Goal: Download file/media

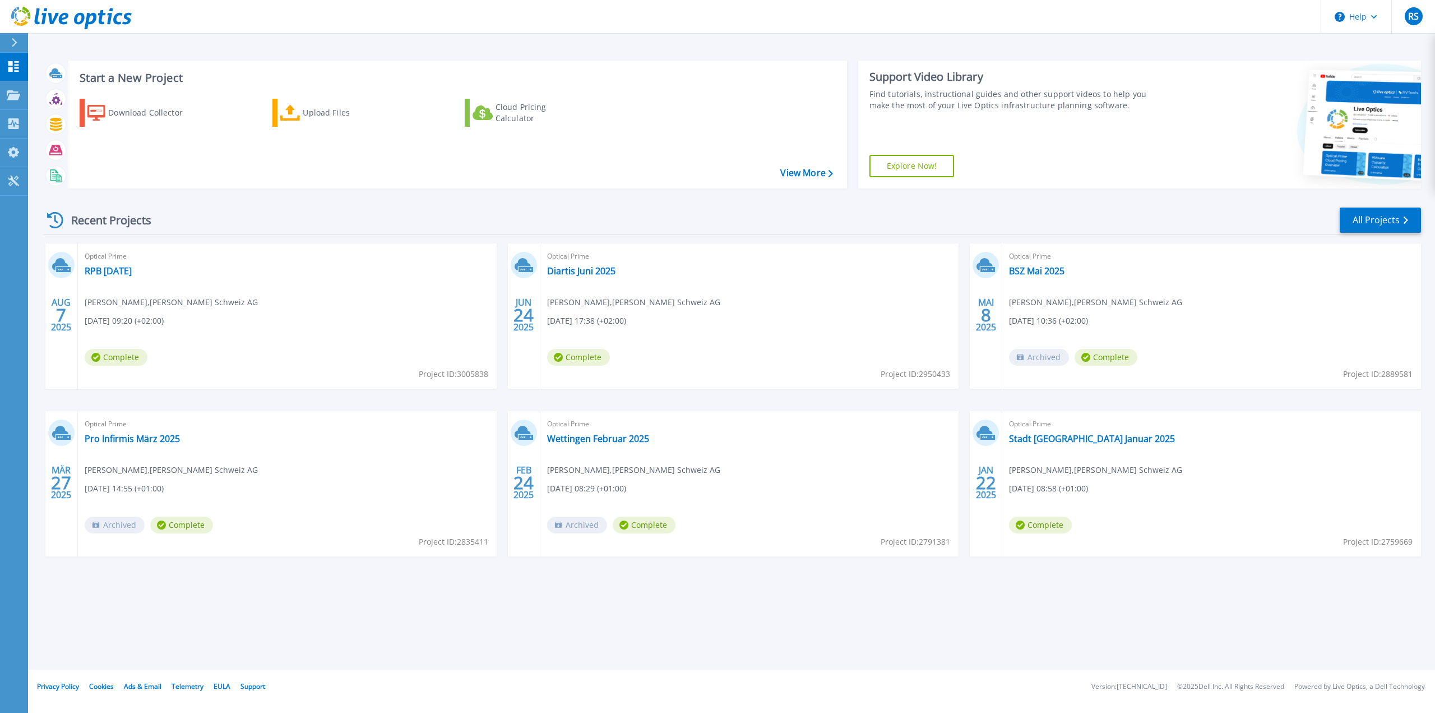
drag, startPoint x: 142, startPoint y: 113, endPoint x: 255, endPoint y: 132, distance: 114.4
click at [142, 112] on div "Download Collector" at bounding box center [153, 112] width 90 height 22
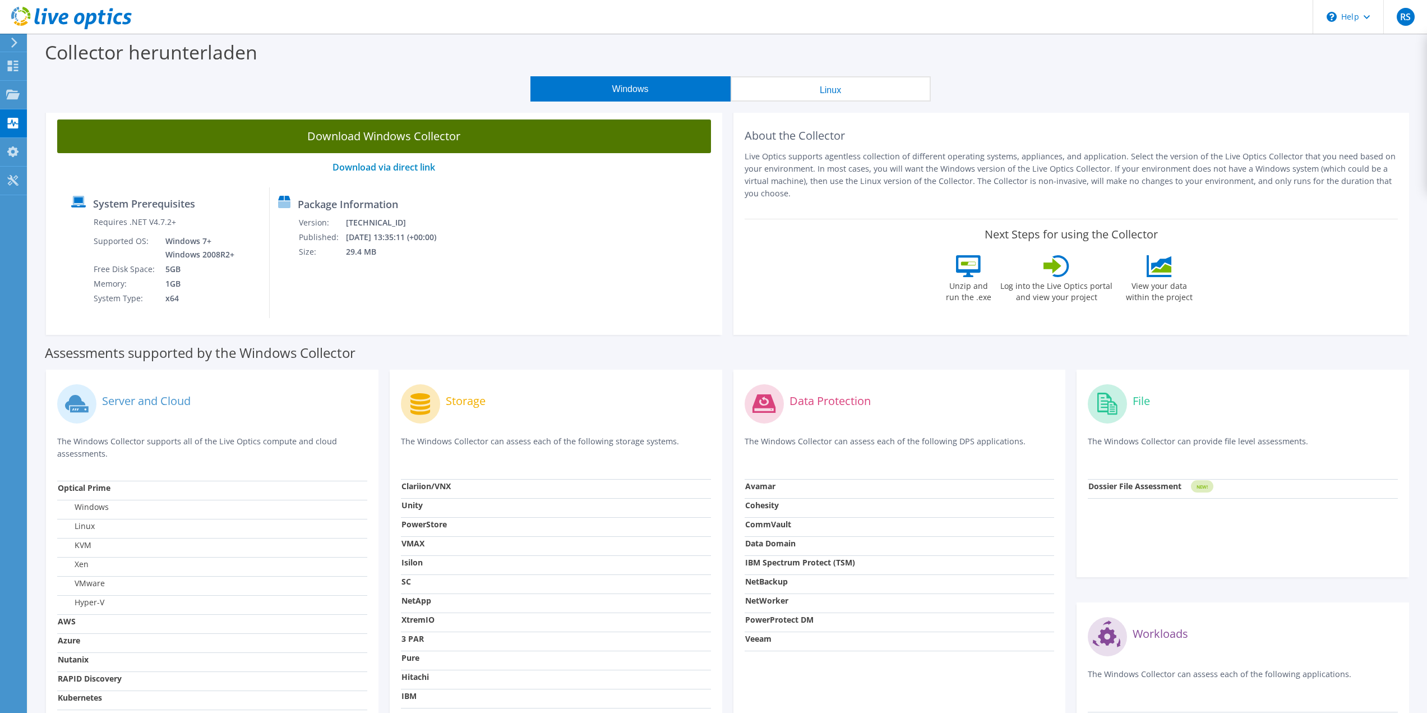
click at [429, 139] on link "Download Windows Collector" at bounding box center [384, 136] width 654 height 34
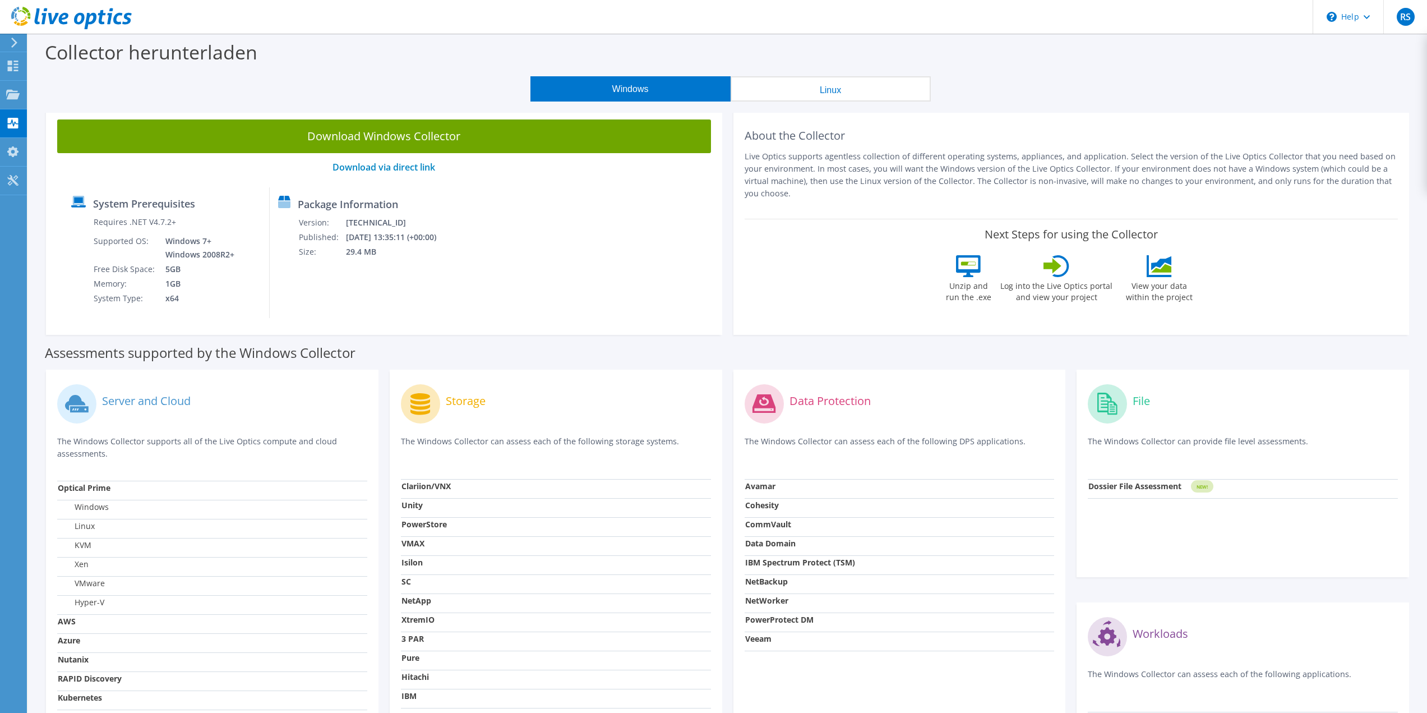
click at [19, 20] on icon at bounding box center [71, 18] width 121 height 23
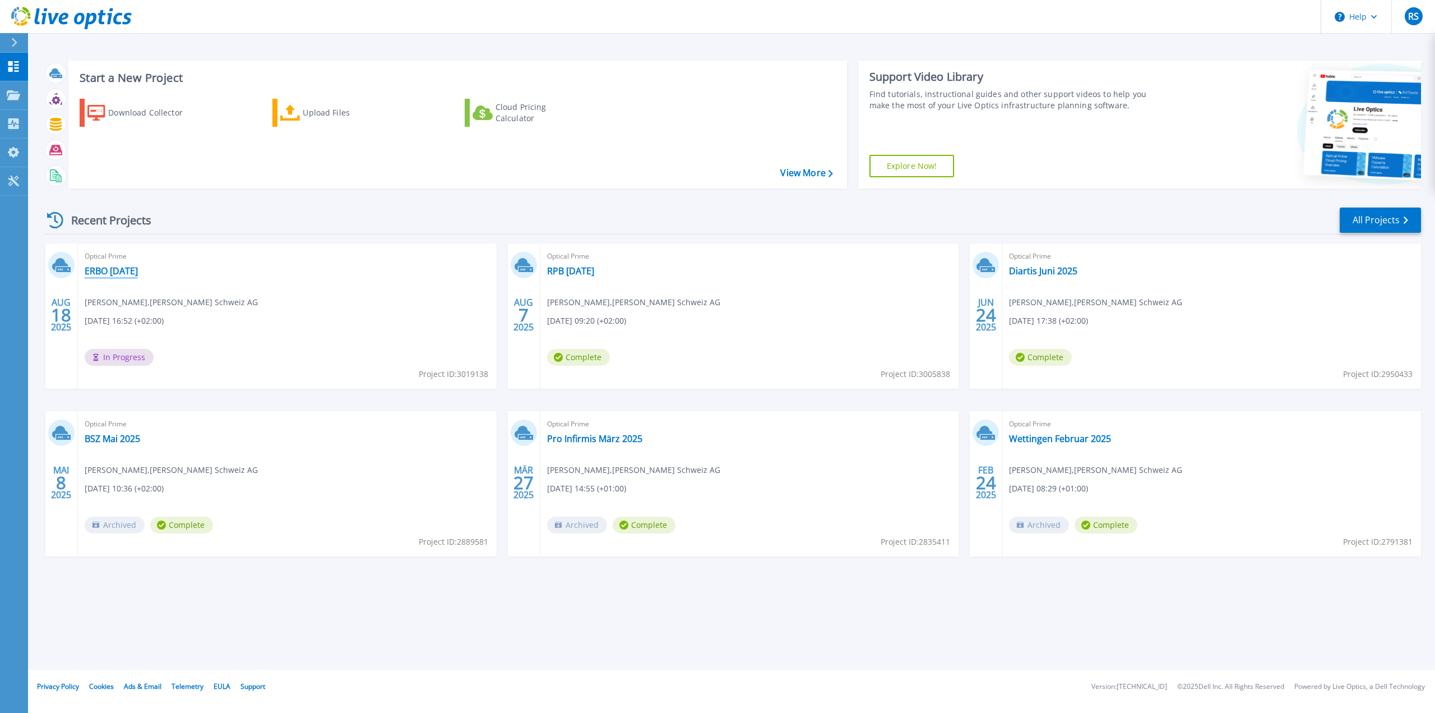
click at [133, 273] on link "ERBO August 2025" at bounding box center [111, 270] width 53 height 11
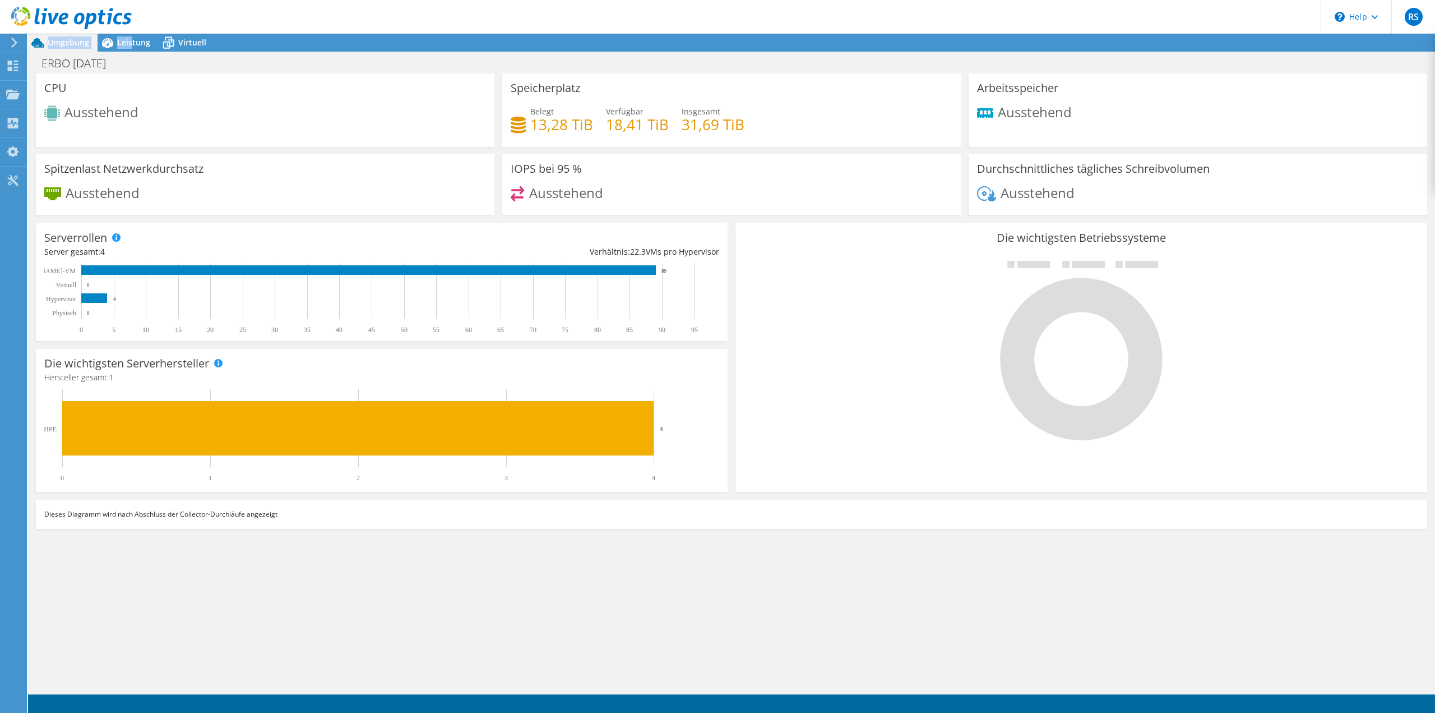
click at [130, 37] on div "RS Endbenutzer Rolf Stettler rolf.stettler@bechtle.com Bechtle Steffen Schweiz …" at bounding box center [717, 356] width 1435 height 713
click at [139, 51] on div "Umgebung Leistung Virtuell Upgrades ERBO August 2025 Drucken" at bounding box center [731, 373] width 1407 height 679
click at [140, 42] on span "Leistung" at bounding box center [133, 42] width 33 height 11
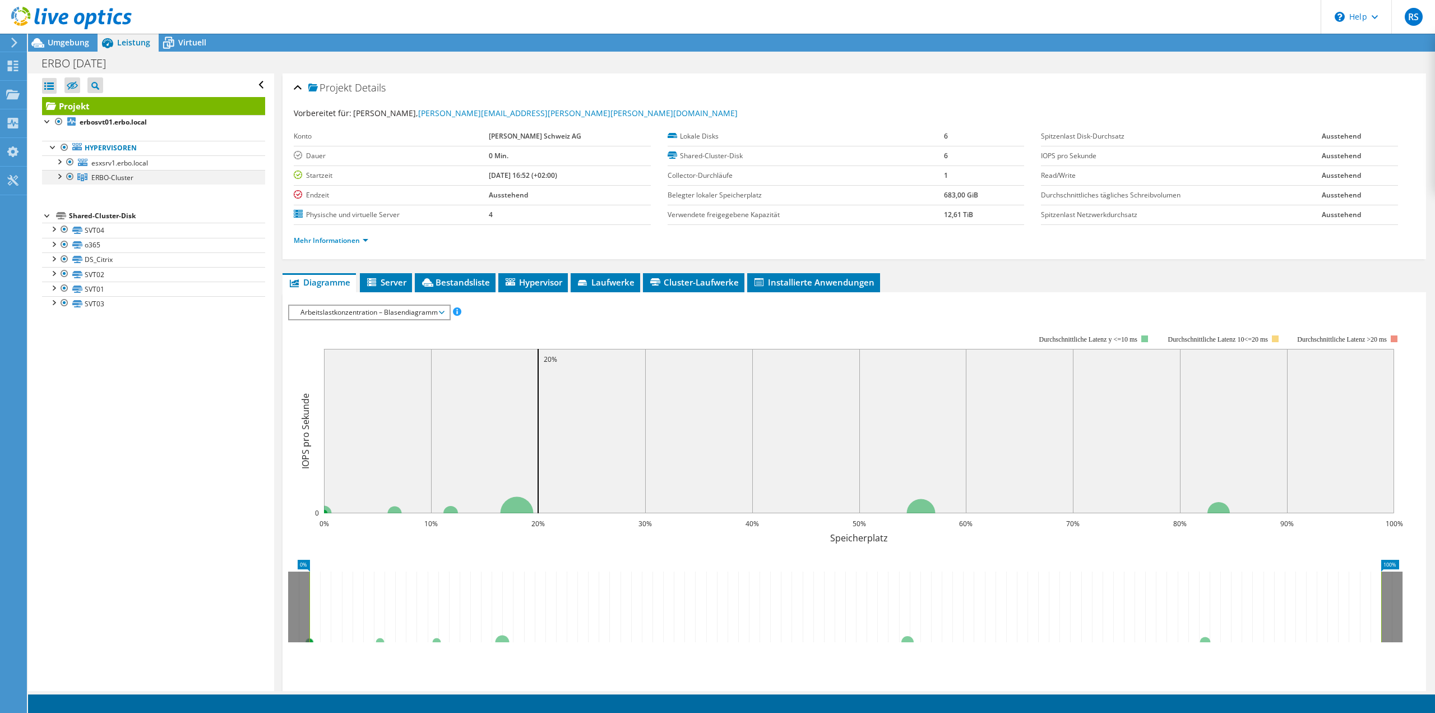
click at [63, 172] on div at bounding box center [58, 175] width 11 height 11
click at [59, 161] on div at bounding box center [58, 160] width 11 height 11
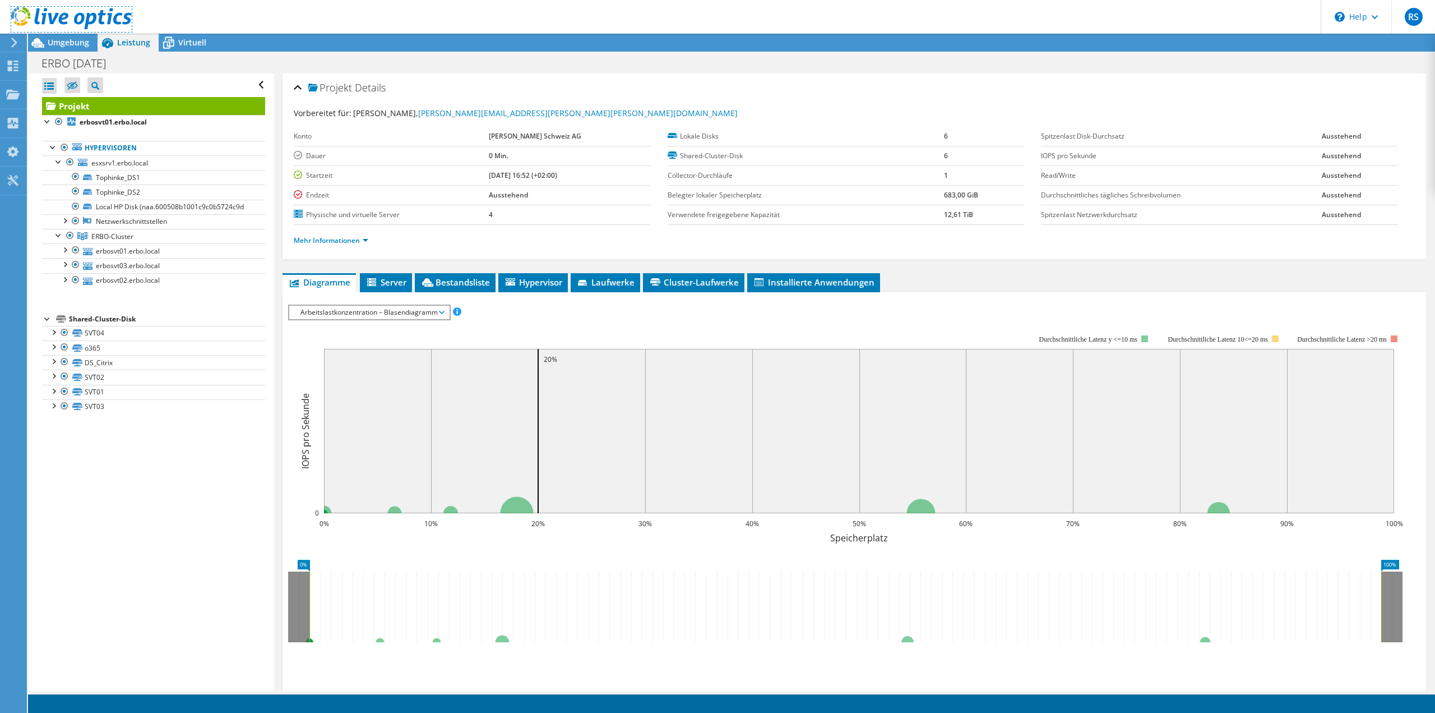
drag, startPoint x: 88, startPoint y: 19, endPoint x: 131, endPoint y: 41, distance: 48.9
click at [88, 19] on use at bounding box center [71, 18] width 121 height 22
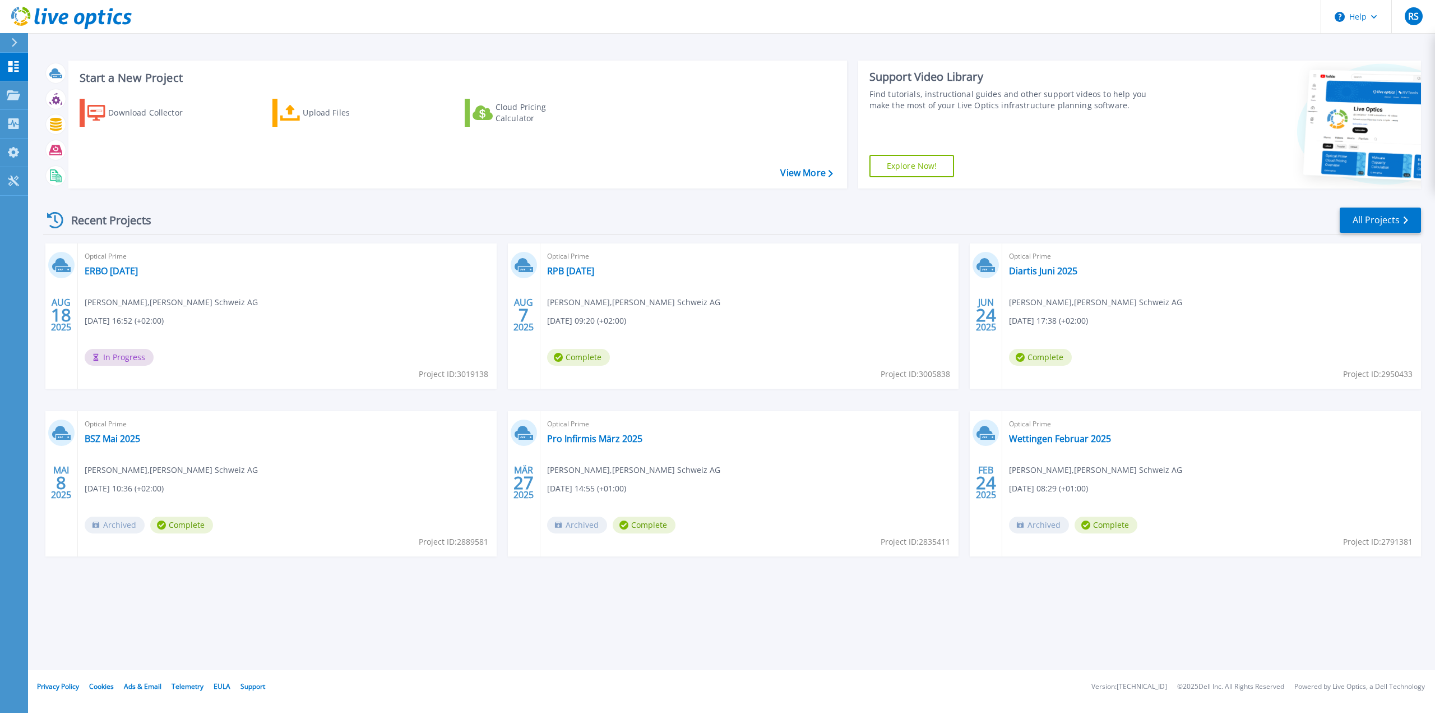
click at [75, 17] on icon at bounding box center [79, 19] width 11 height 12
drag, startPoint x: 81, startPoint y: 22, endPoint x: 98, endPoint y: 39, distance: 23.8
click at [81, 21] on icon at bounding box center [79, 19] width 11 height 12
click at [124, 266] on link "ERBO [DATE]" at bounding box center [111, 270] width 53 height 11
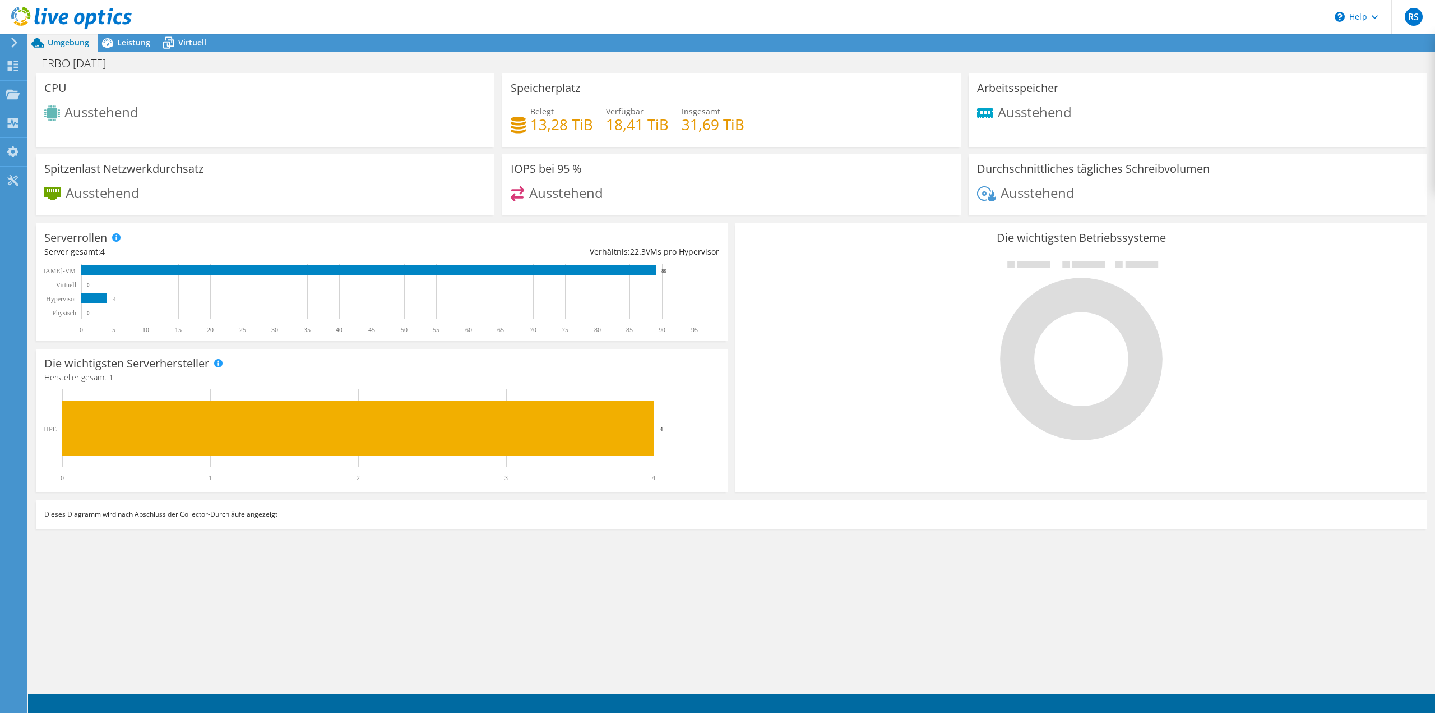
click at [78, 17] on icon at bounding box center [71, 18] width 121 height 23
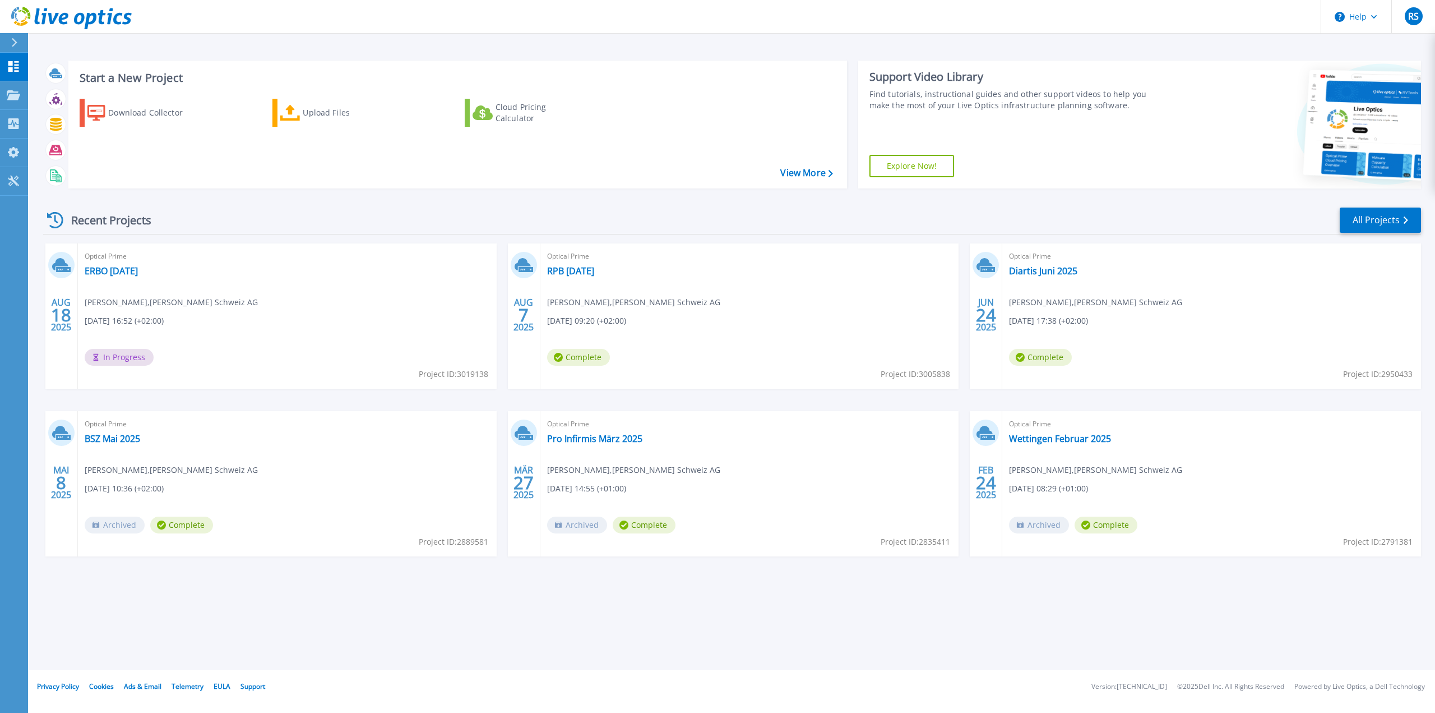
drag, startPoint x: 75, startPoint y: 17, endPoint x: 135, endPoint y: 32, distance: 61.9
click at [75, 17] on icon at bounding box center [71, 18] width 121 height 23
click at [133, 271] on link "ERBO [DATE]" at bounding box center [111, 270] width 53 height 11
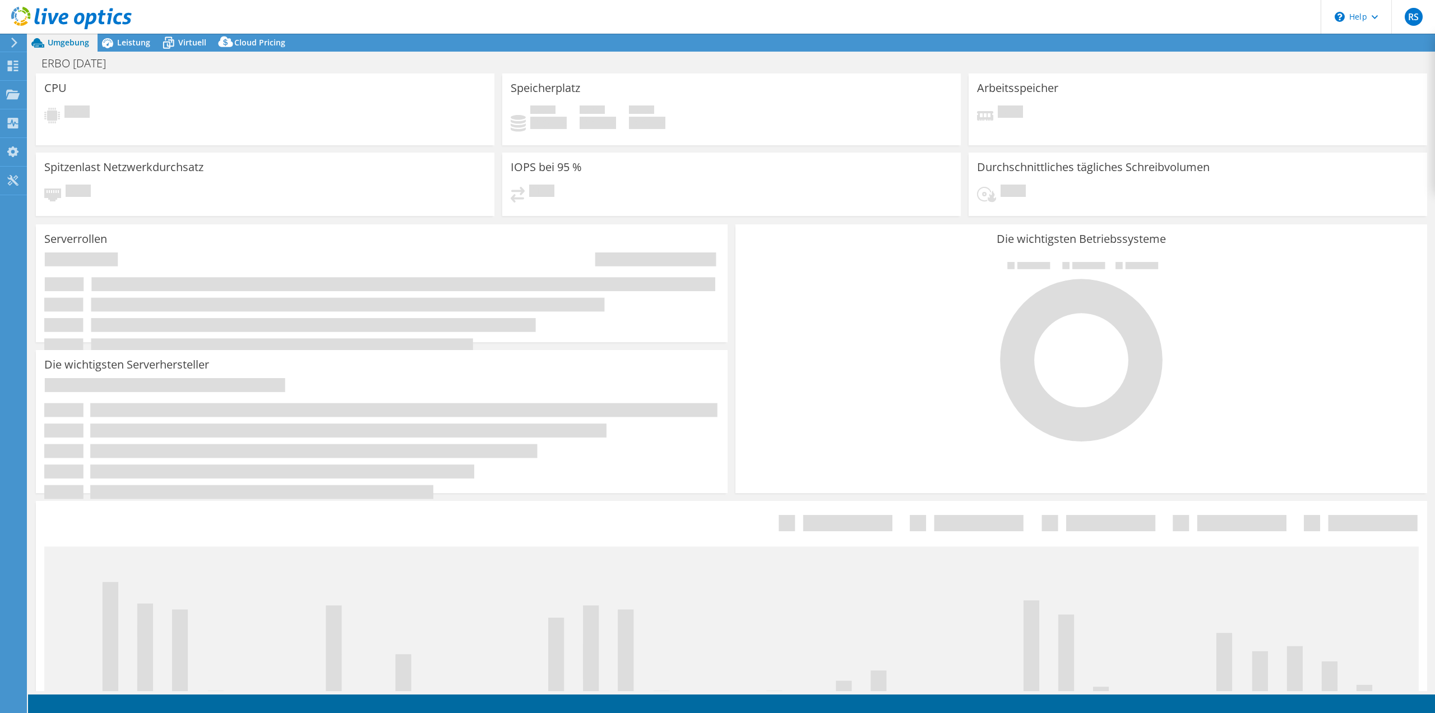
select select "USD"
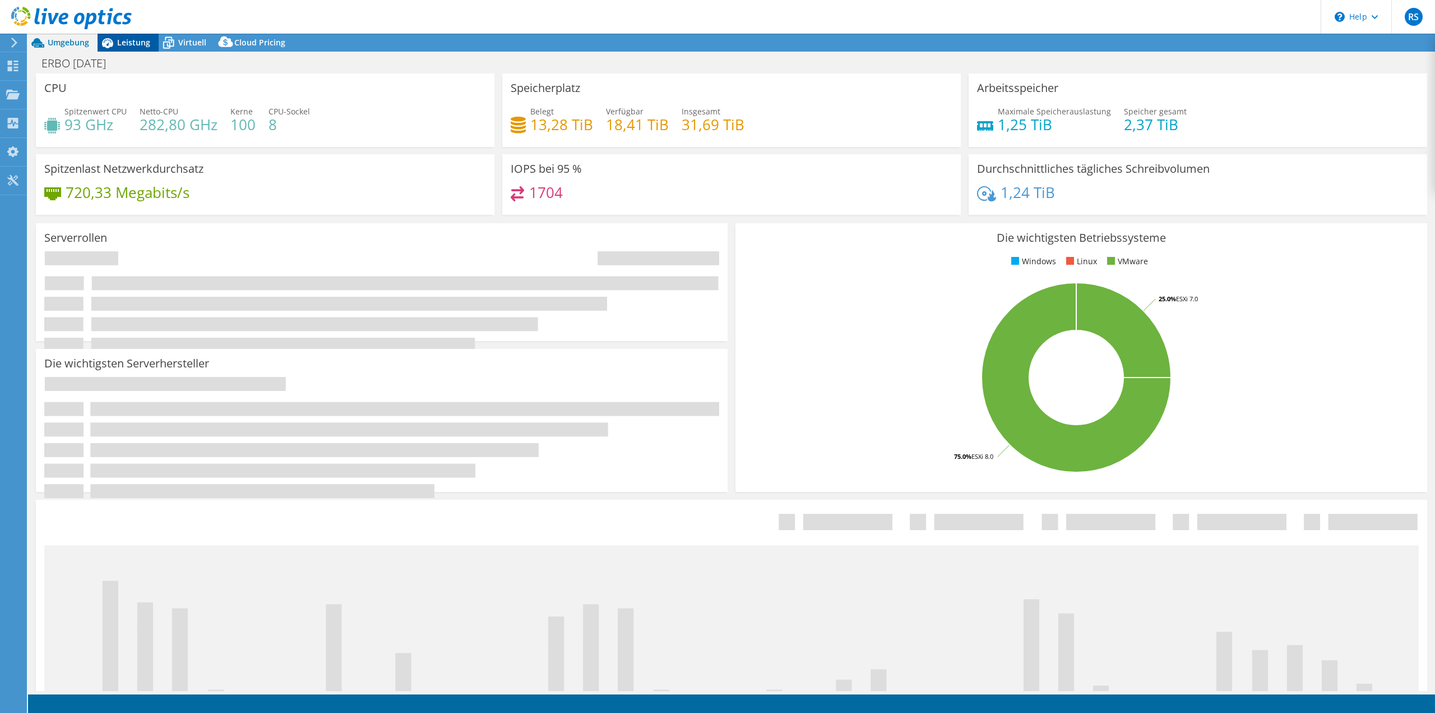
click at [130, 44] on span "Leistung" at bounding box center [133, 42] width 33 height 11
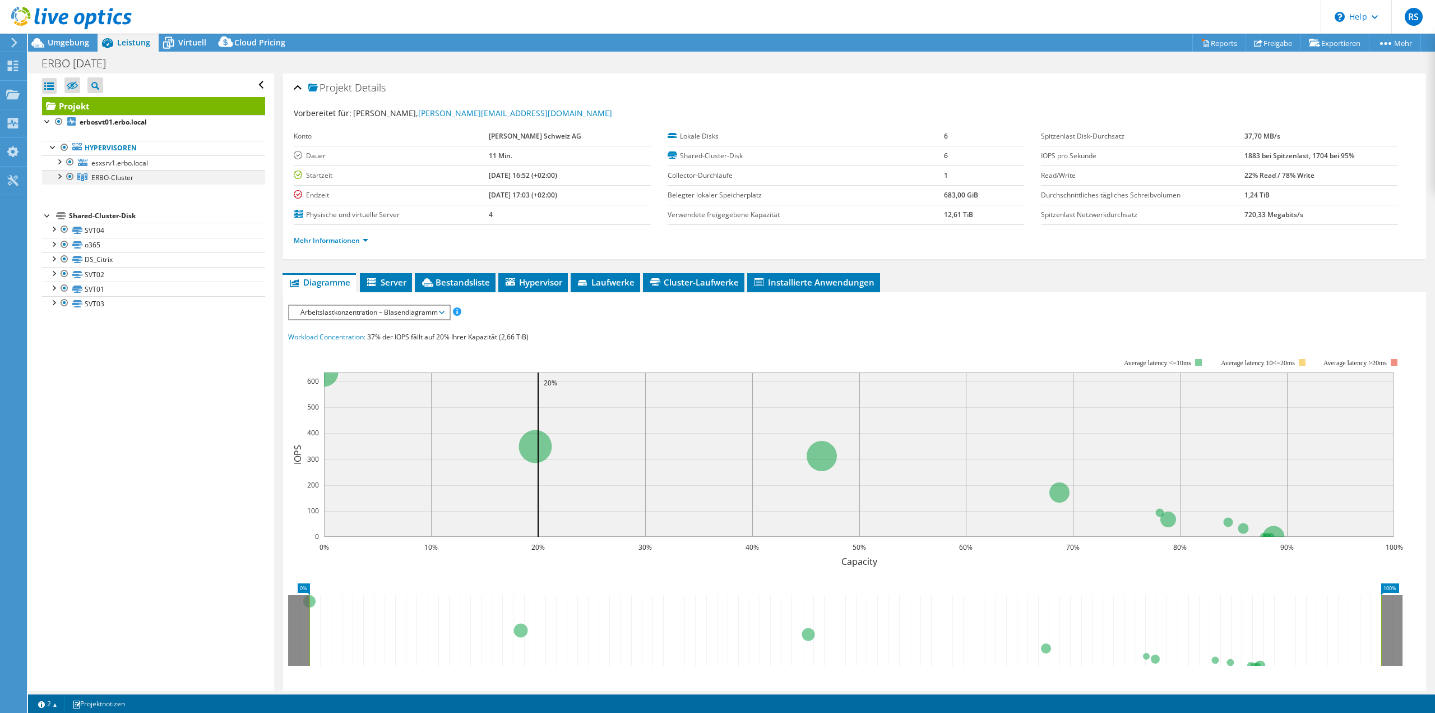
click at [69, 178] on div at bounding box center [69, 176] width 11 height 13
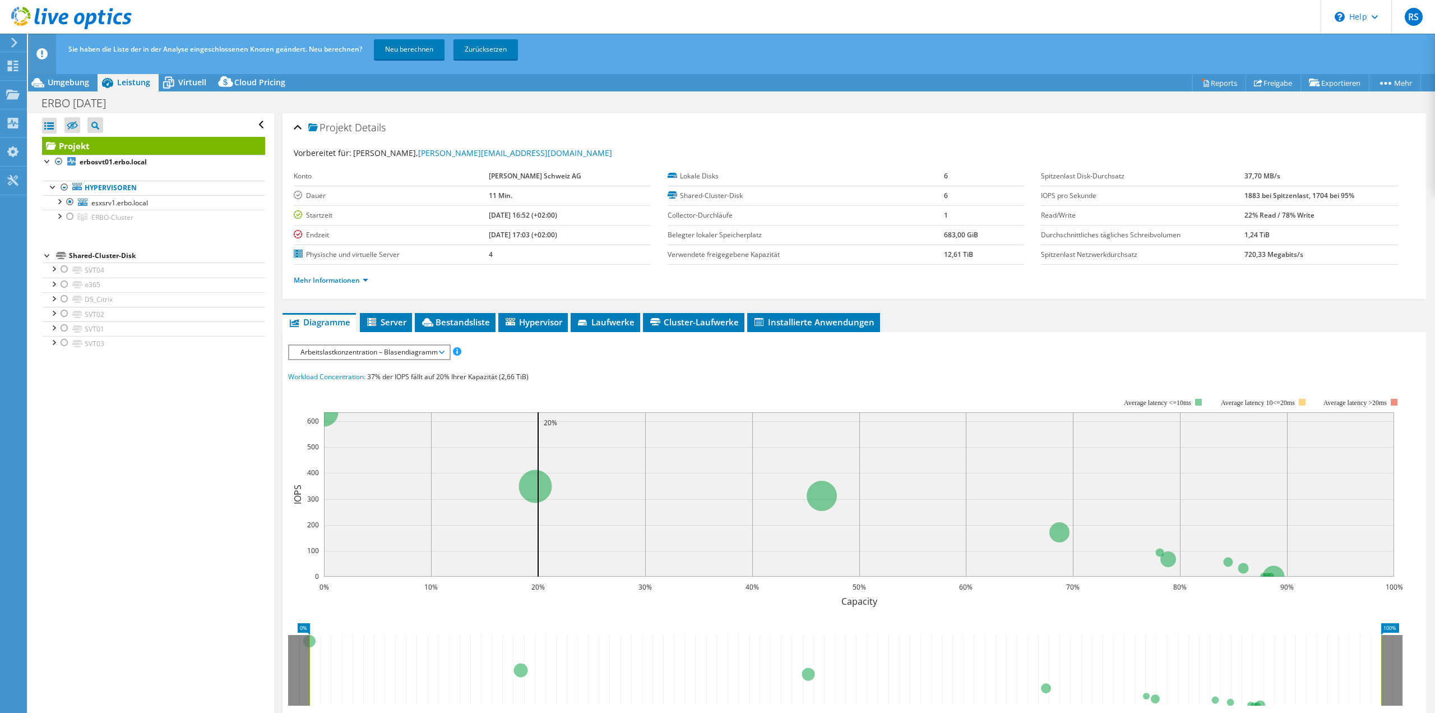
drag, startPoint x: 396, startPoint y: 43, endPoint x: 375, endPoint y: 88, distance: 49.9
click at [397, 43] on link "Neu berechnen" at bounding box center [409, 49] width 71 height 20
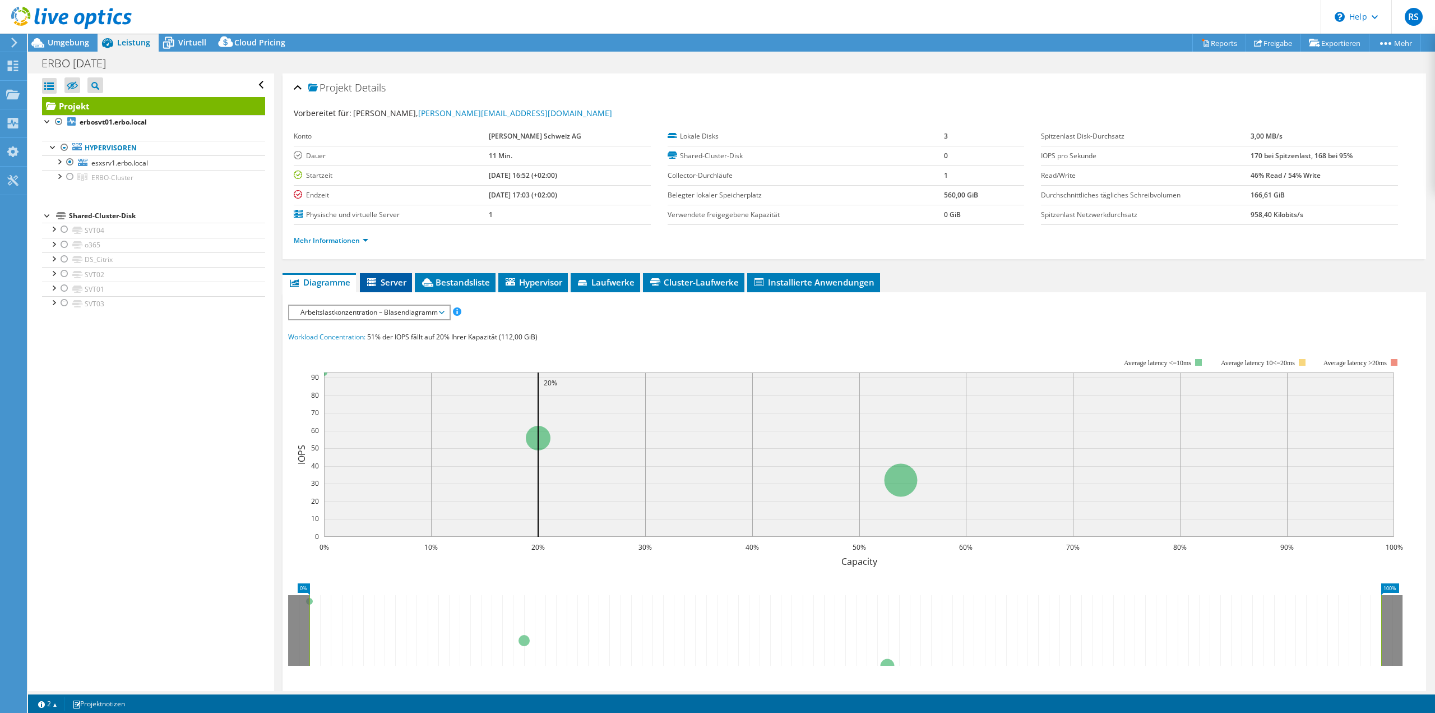
click at [392, 284] on span "Server" at bounding box center [386, 281] width 41 height 11
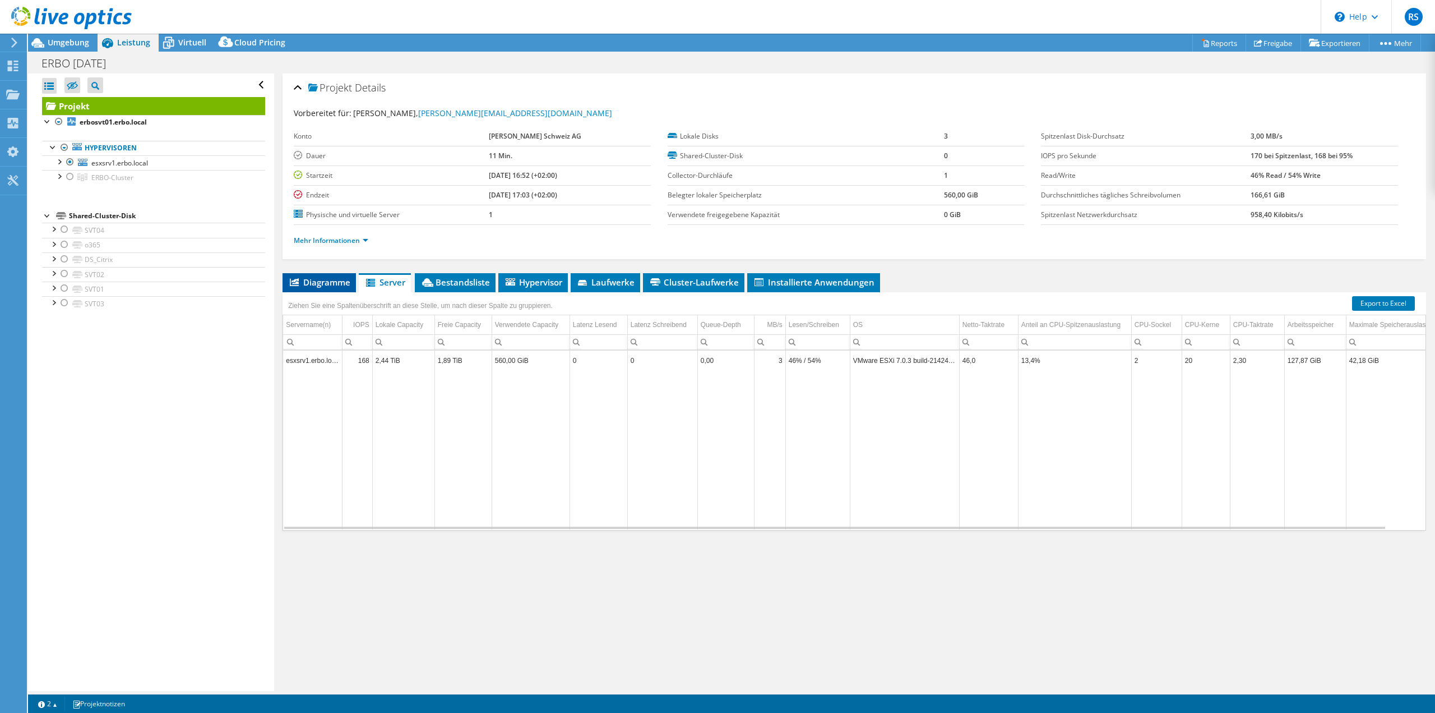
click at [335, 284] on span "Diagramme" at bounding box center [319, 281] width 62 height 11
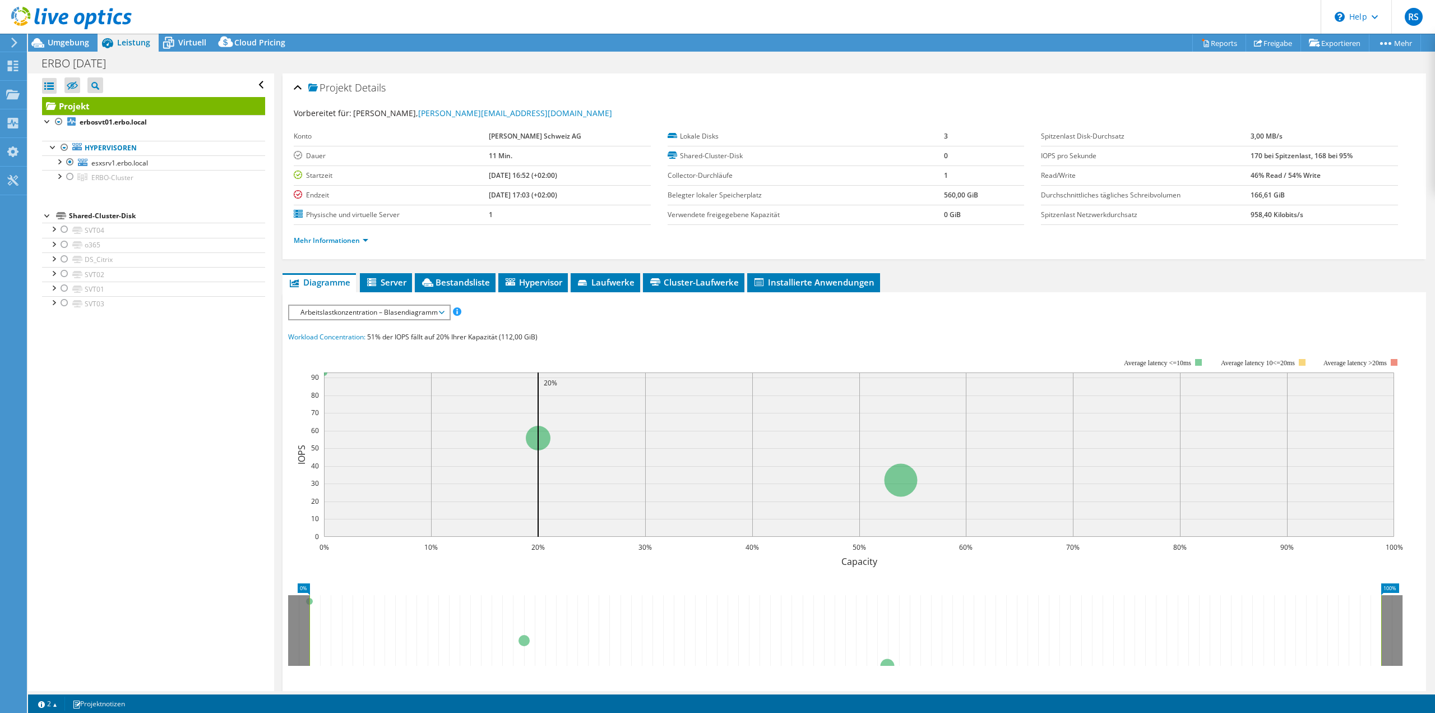
click at [381, 315] on span "Arbeitslastkonzentration – Blasendiagramm" at bounding box center [369, 312] width 149 height 13
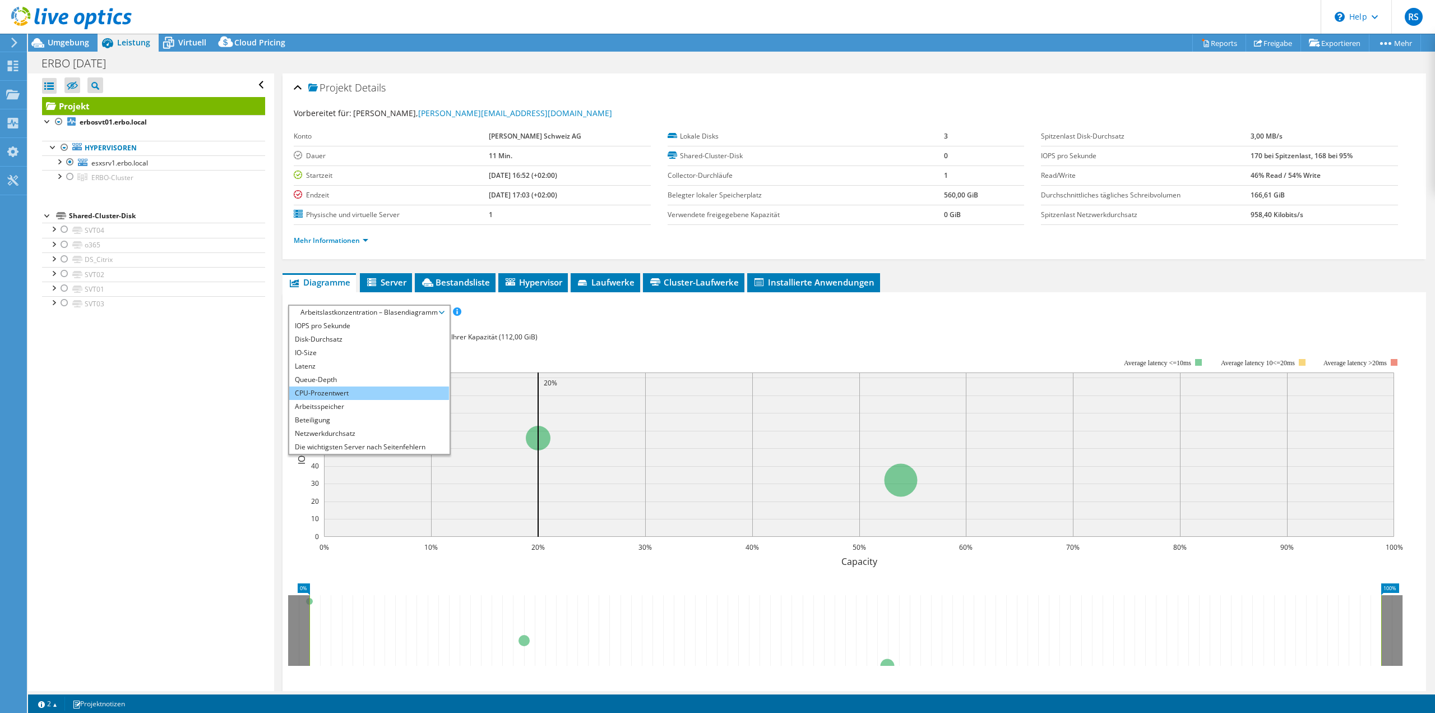
click at [335, 395] on li "CPU-Prozentwert" at bounding box center [369, 392] width 160 height 13
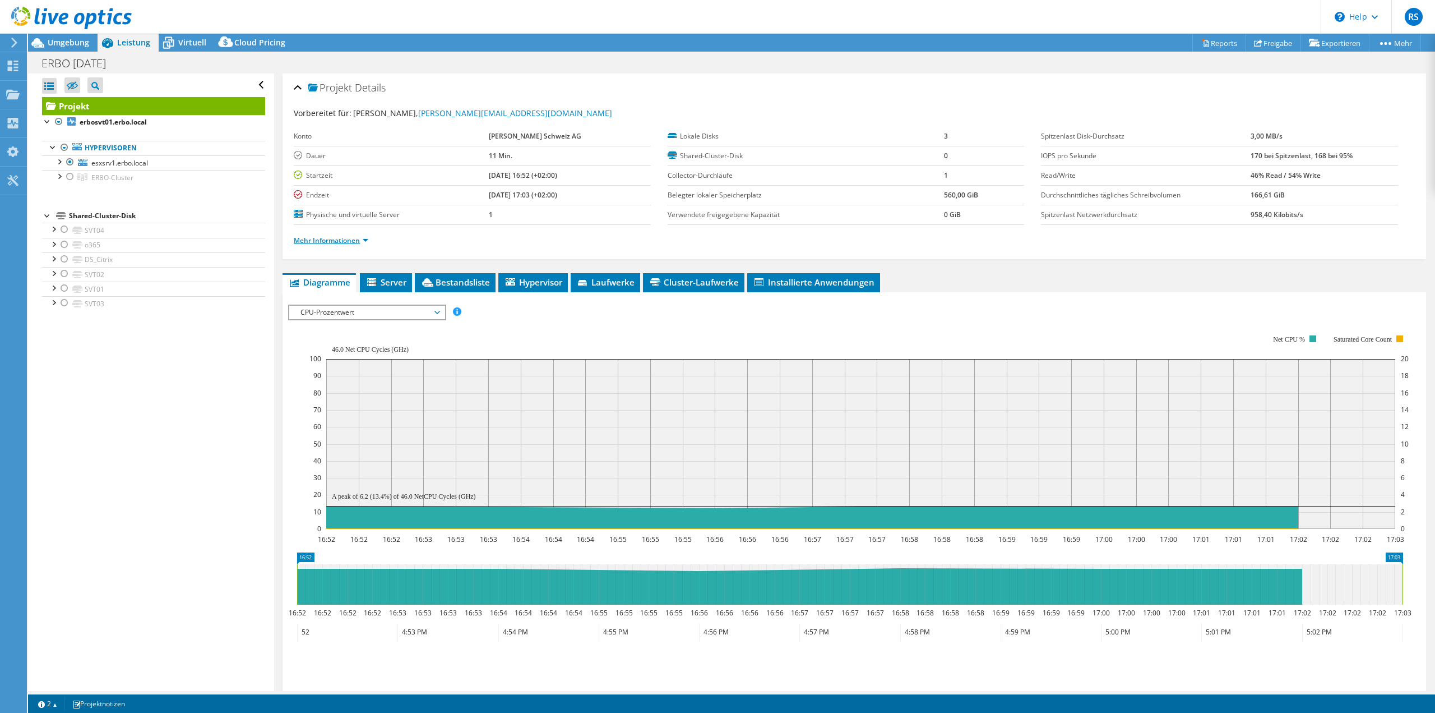
click at [318, 239] on link "Mehr Informationen" at bounding box center [331, 240] width 75 height 10
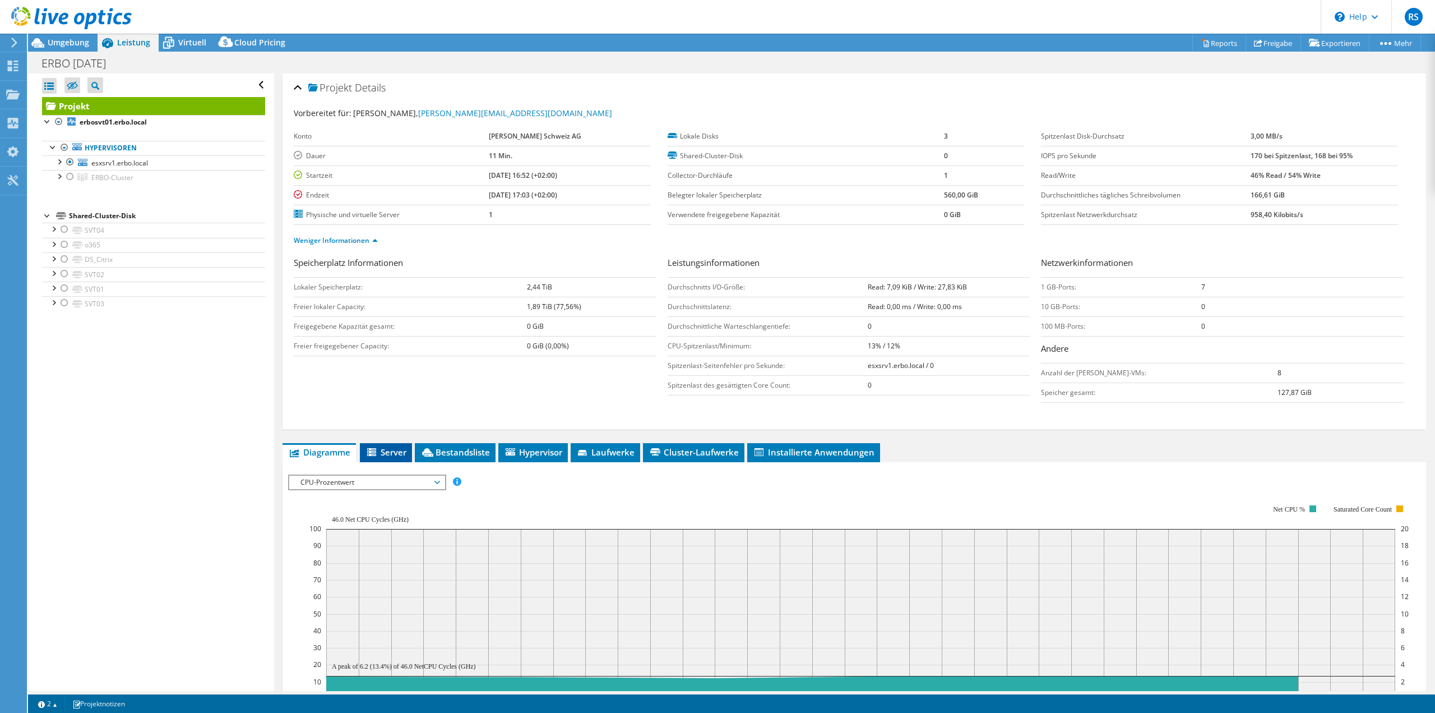
click at [380, 449] on span "Server" at bounding box center [386, 451] width 41 height 11
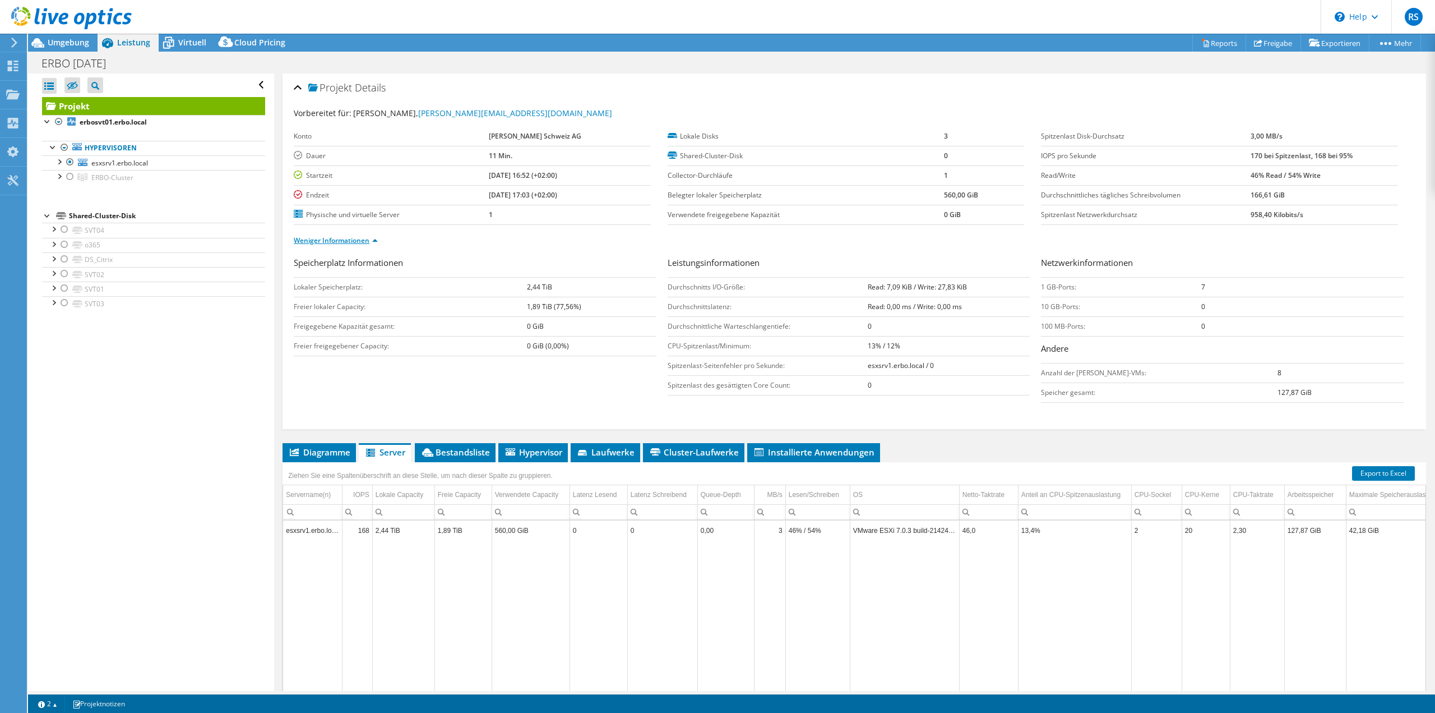
click at [374, 242] on link "Weniger Informationen" at bounding box center [336, 240] width 84 height 10
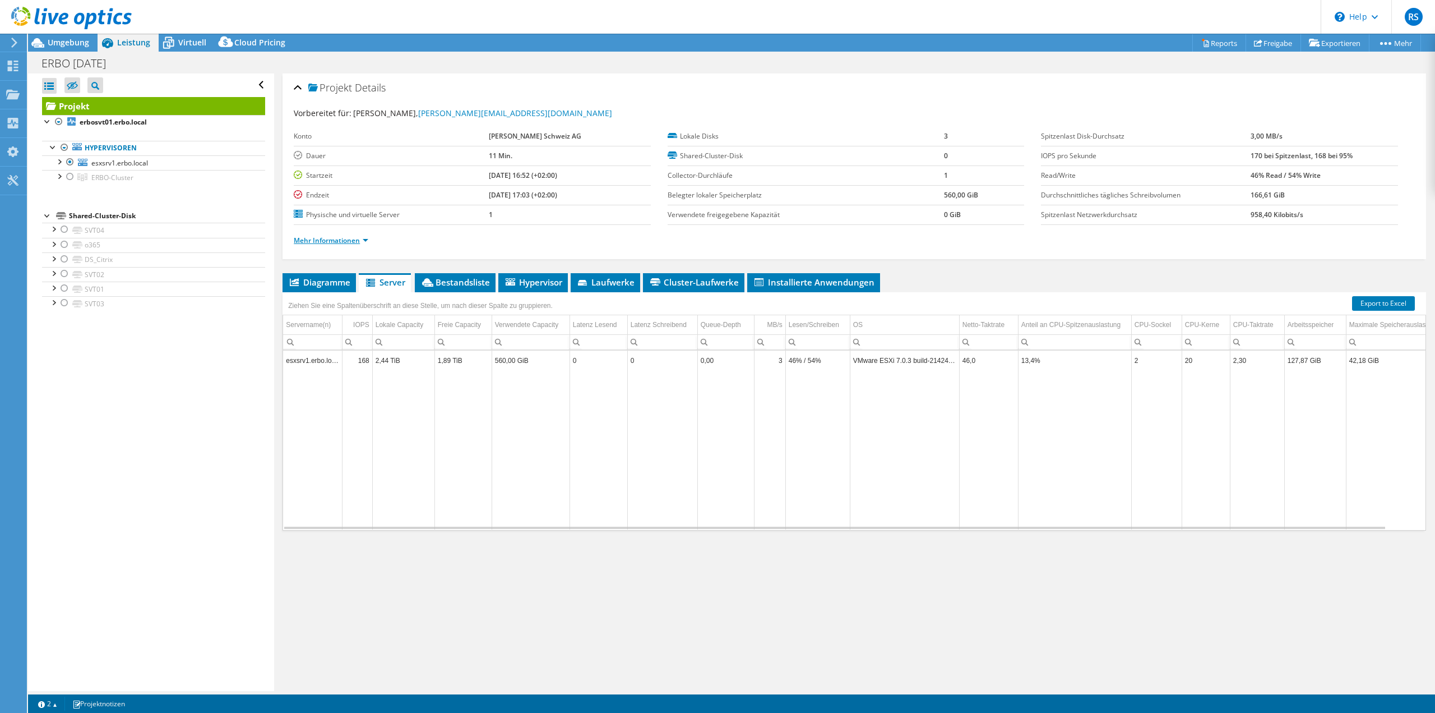
click at [354, 240] on link "Mehr Informationen" at bounding box center [331, 240] width 75 height 10
click at [342, 241] on link "Mehr Informationen" at bounding box center [331, 240] width 75 height 10
click at [406, 216] on label "Physische und virtuelle Server" at bounding box center [391, 214] width 195 height 11
click at [354, 238] on link "Mehr Informationen" at bounding box center [331, 240] width 75 height 10
click at [308, 279] on span "Diagramme" at bounding box center [319, 281] width 62 height 11
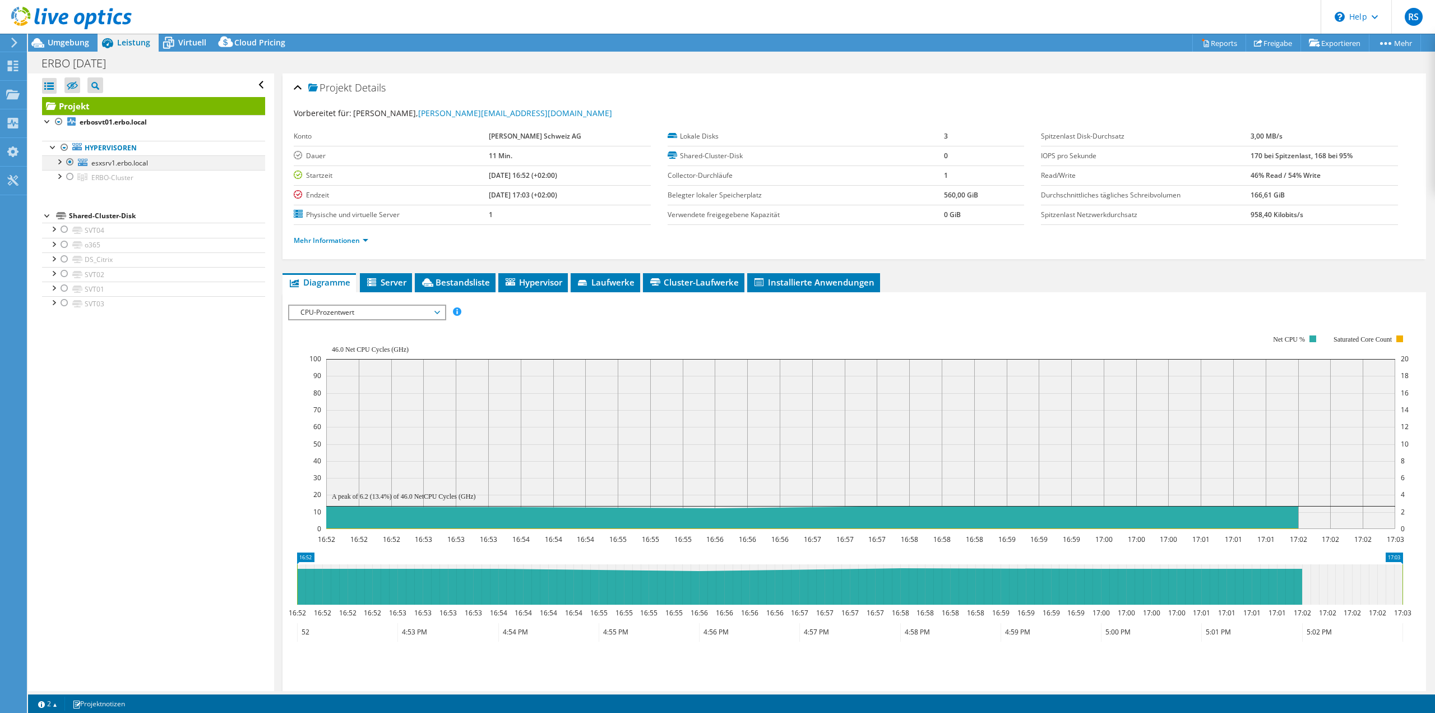
click at [59, 164] on div at bounding box center [58, 160] width 11 height 11
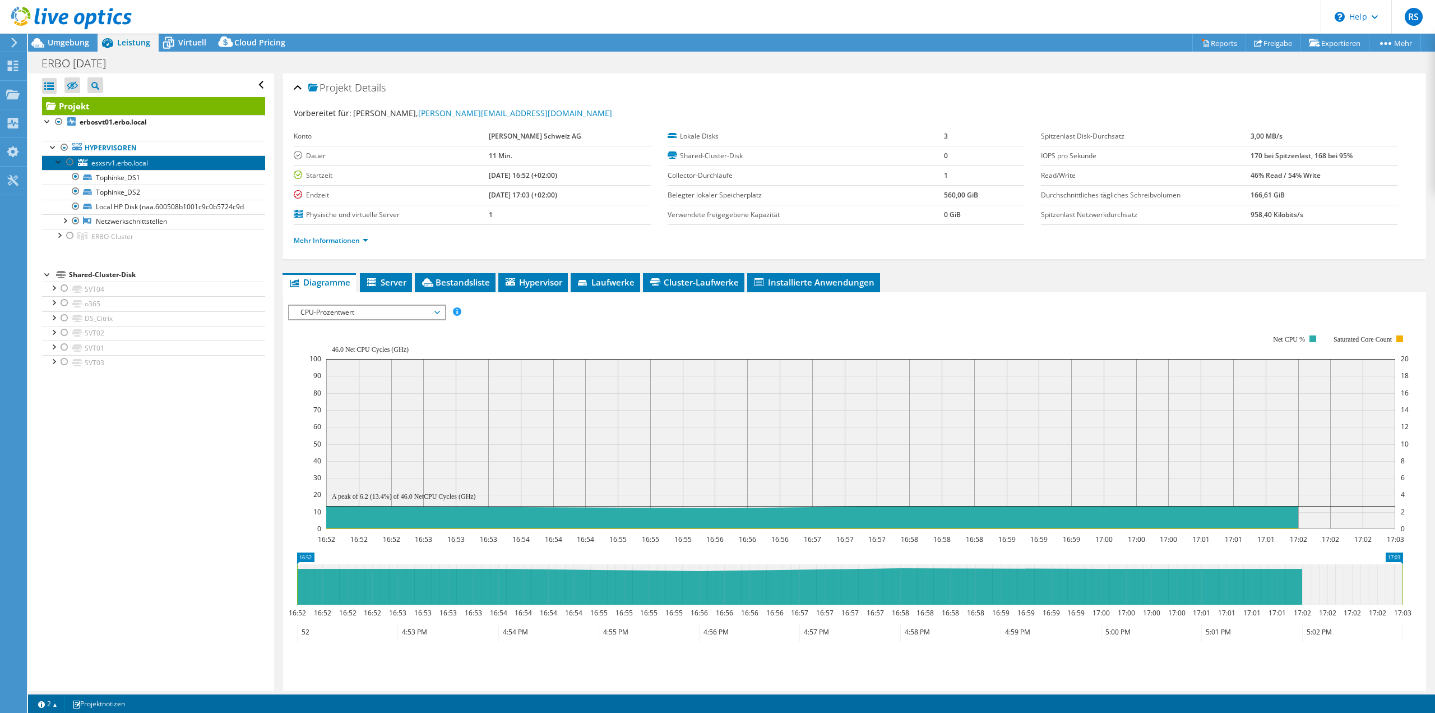
click at [138, 163] on span "esxsrv1.erbo.local" at bounding box center [119, 163] width 57 height 10
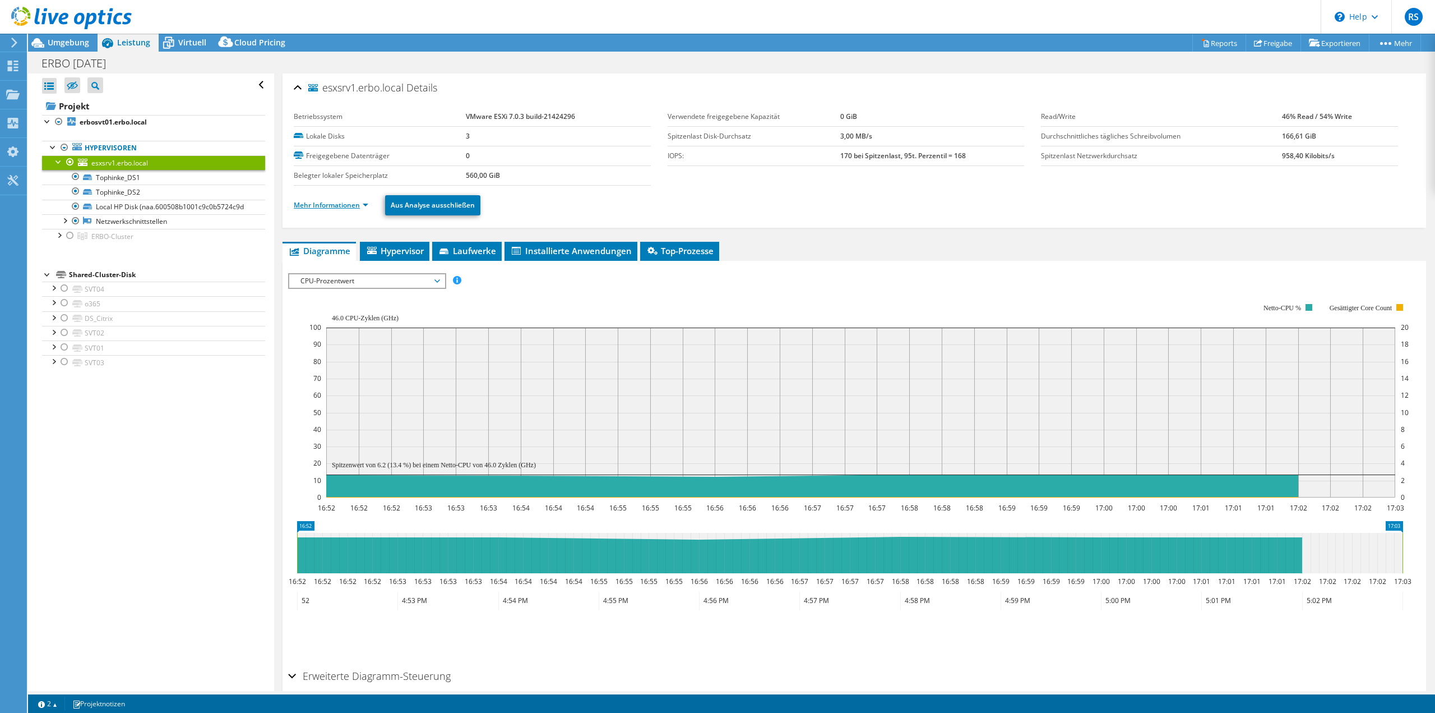
click at [362, 203] on link "Mehr Informationen" at bounding box center [331, 205] width 75 height 10
